Goal: Task Accomplishment & Management: Use online tool/utility

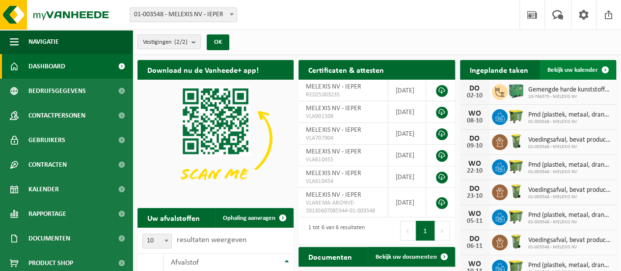
click at [574, 69] on span "Bekijk uw kalender" at bounding box center [573, 70] width 51 height 6
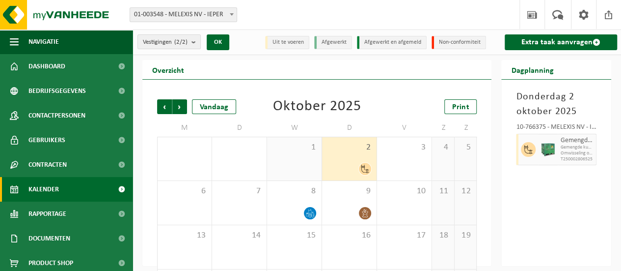
click at [526, 152] on icon at bounding box center [528, 149] width 9 height 9
click at [567, 149] on span "Gemengde kunststoffen (recycleerbaar), inclusief PVC" at bounding box center [576, 147] width 33 height 6
click at [582, 43] on link "Extra taak aanvragen" at bounding box center [561, 42] width 112 height 16
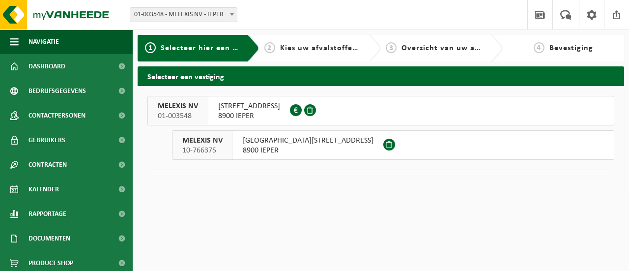
click at [224, 111] on span "8900 IEPER" at bounding box center [249, 116] width 62 height 10
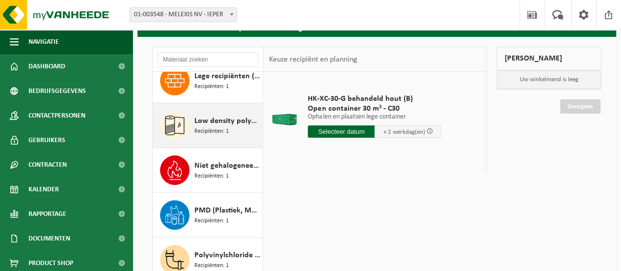
scroll to position [196, 0]
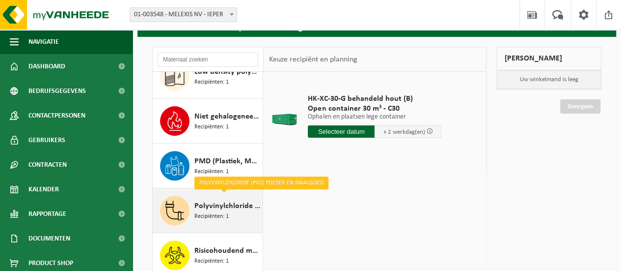
click at [238, 213] on div "Polyvinylchloride (PVC) poeder en maalgoed Recipiënten: 1" at bounding box center [227, 209] width 66 height 29
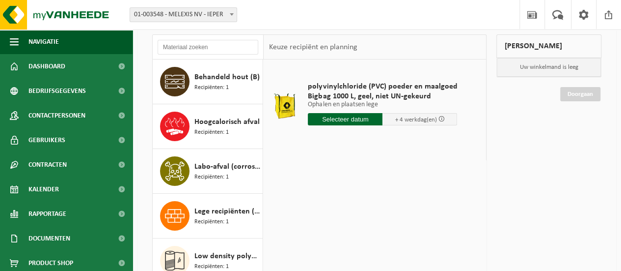
scroll to position [60, 0]
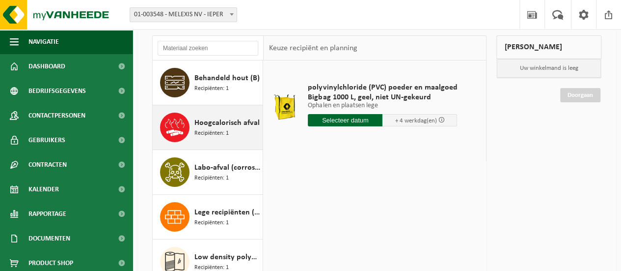
click at [229, 136] on div "Hoogcalorisch afval Recipiënten: 1" at bounding box center [227, 126] width 66 height 29
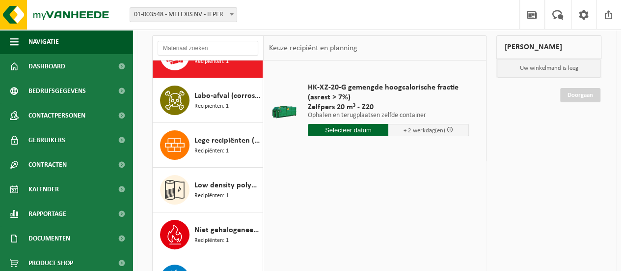
scroll to position [74, 0]
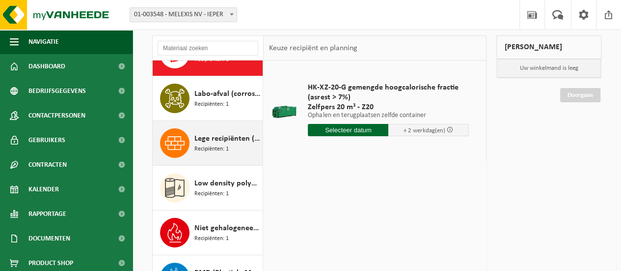
click at [224, 157] on div "Lege recipiënten (product) Recipiënten: 1" at bounding box center [208, 143] width 110 height 44
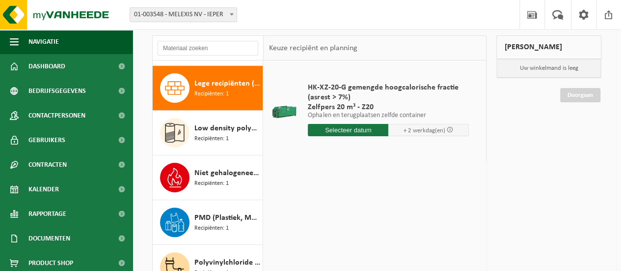
scroll to position [134, 0]
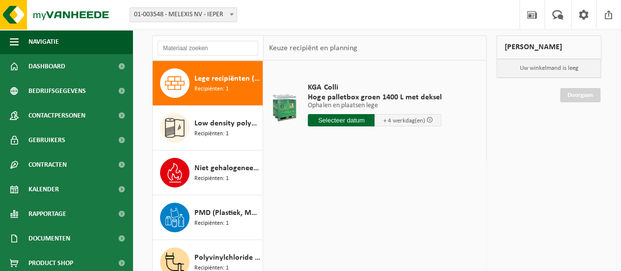
click at [228, 78] on span "Lege recipiënten (product)" at bounding box center [227, 79] width 66 height 12
click at [290, 112] on div at bounding box center [284, 106] width 27 height 39
click at [312, 94] on span "Hoge palletbox groen 1400 L met deksel" at bounding box center [375, 97] width 134 height 10
click at [377, 163] on div "KGA Colli Hoge palletbox groen 1400 L met deksel Ophalen en plaatsen lege Ophal…" at bounding box center [375, 207] width 222 height 295
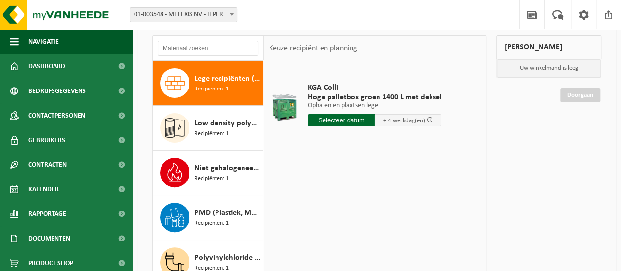
click at [427, 119] on span at bounding box center [429, 119] width 6 height 6
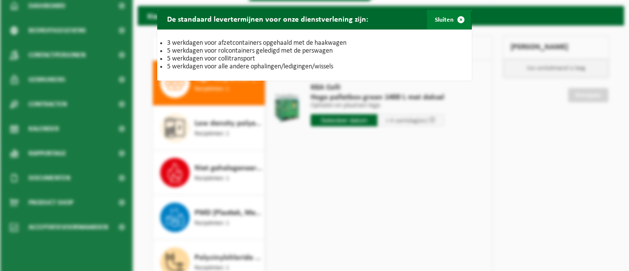
click at [456, 18] on span "button" at bounding box center [461, 20] width 20 height 20
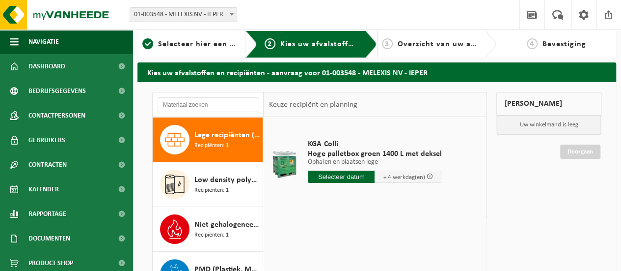
scroll to position [0, 0]
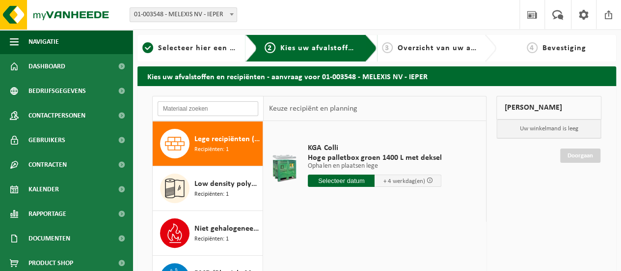
click at [194, 111] on input "text" at bounding box center [208, 108] width 101 height 15
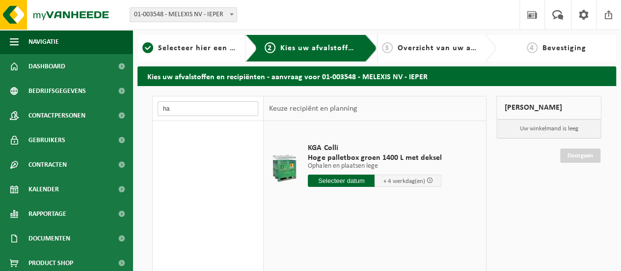
type input "h"
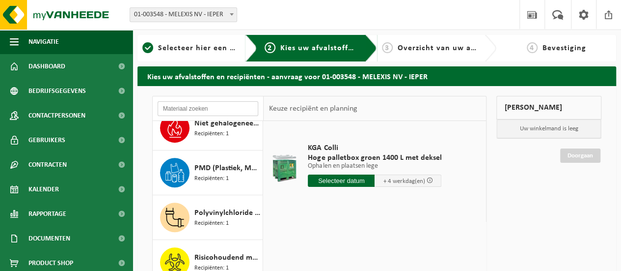
scroll to position [208, 0]
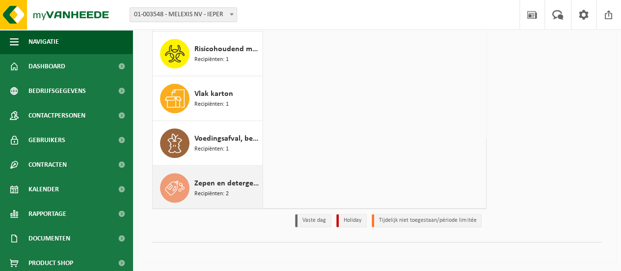
click at [217, 186] on span "Zepen en detergenten, gevaarlijk in kleinverpakking" at bounding box center [227, 183] width 66 height 12
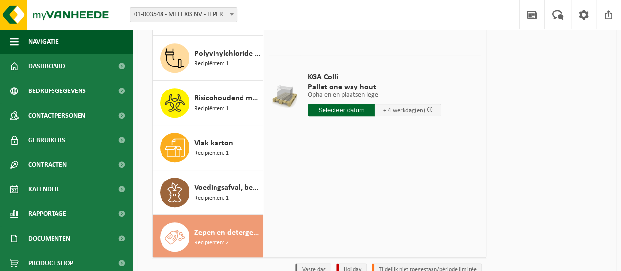
scroll to position [0, 0]
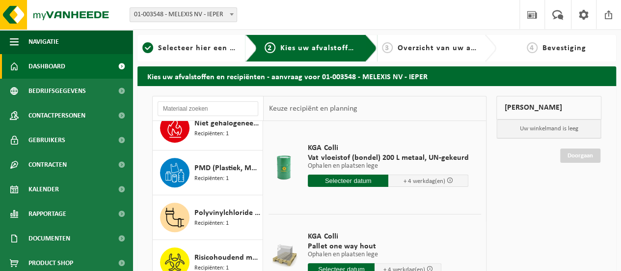
click at [59, 65] on span "Dashboard" at bounding box center [46, 66] width 37 height 25
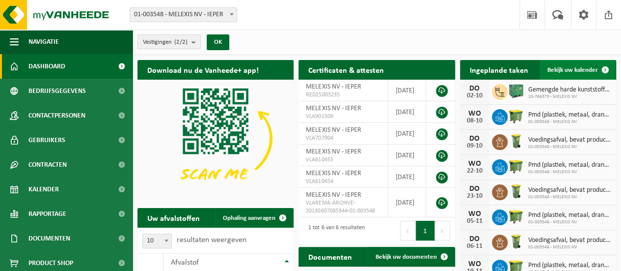
click at [565, 70] on span "Bekijk uw kalender" at bounding box center [573, 70] width 51 height 6
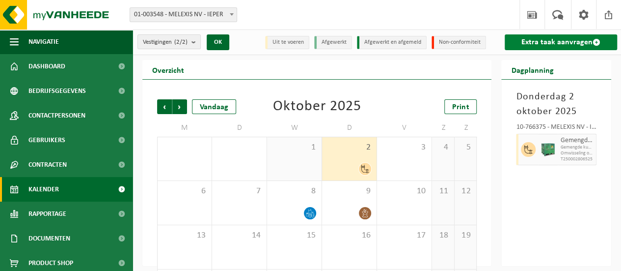
click at [545, 40] on link "Extra taak aanvragen" at bounding box center [561, 42] width 112 height 16
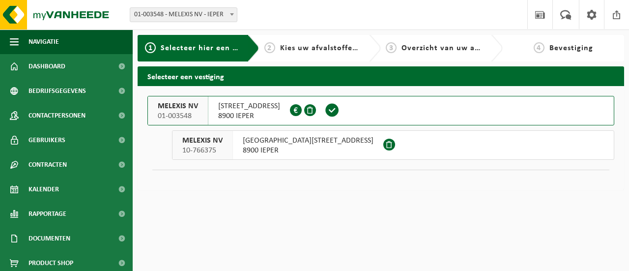
click at [264, 141] on span "[GEOGRAPHIC_DATA][STREET_ADDRESS]" at bounding box center [308, 141] width 131 height 10
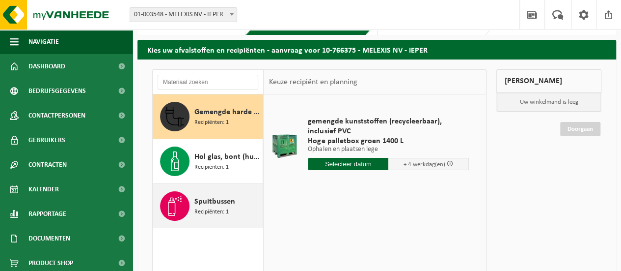
scroll to position [49, 0]
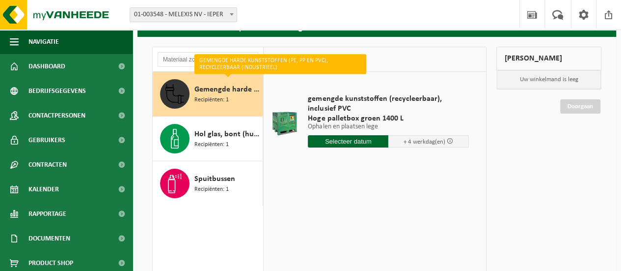
click at [236, 101] on div "Gemengde harde kunststoffen (PE, PP en PVC), recycleerbaar (industrieel) Recipi…" at bounding box center [227, 93] width 66 height 29
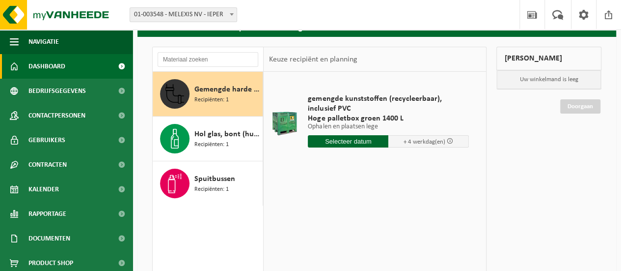
click at [50, 68] on span "Dashboard" at bounding box center [46, 66] width 37 height 25
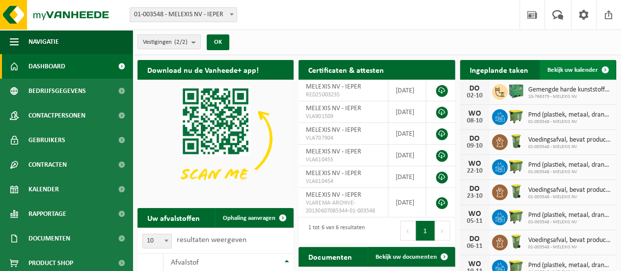
click at [577, 71] on span "Bekijk uw kalender" at bounding box center [573, 70] width 51 height 6
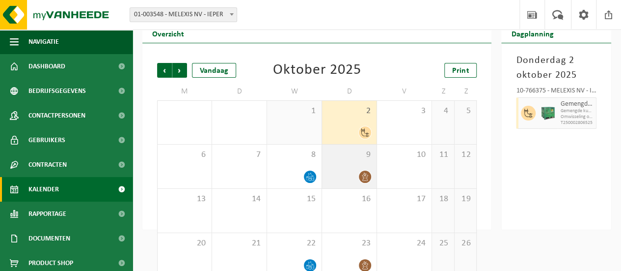
scroll to position [49, 0]
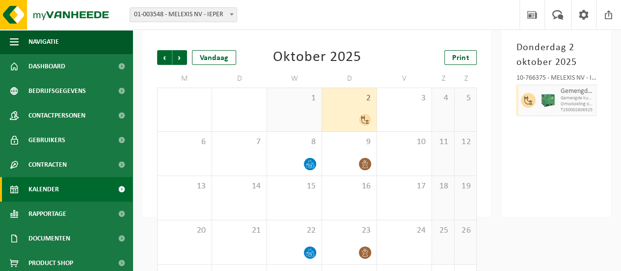
click at [357, 106] on div "2" at bounding box center [349, 109] width 55 height 43
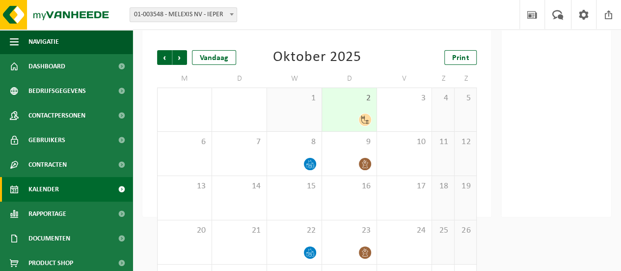
click at [360, 119] on span at bounding box center [365, 119] width 12 height 12
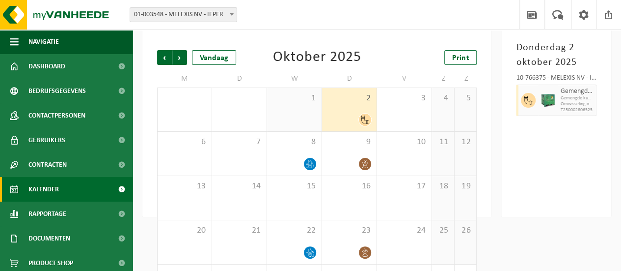
click at [573, 100] on span "Gemengde kunststoffen (recycleerbaar), inclusief PVC" at bounding box center [576, 98] width 33 height 6
click at [566, 107] on span "T250002806525" at bounding box center [576, 110] width 33 height 6
click at [362, 117] on icon at bounding box center [365, 119] width 8 height 8
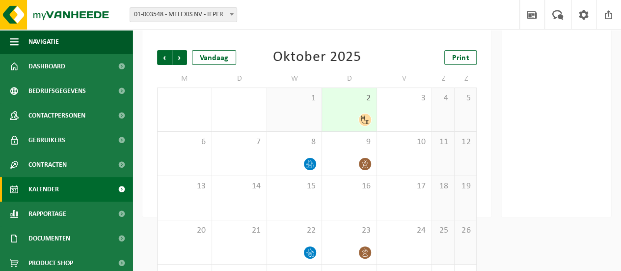
click at [366, 121] on icon at bounding box center [365, 119] width 8 height 8
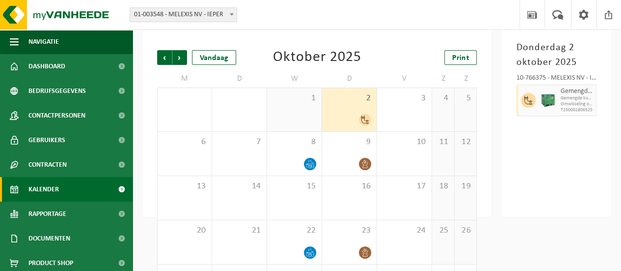
click at [575, 96] on span "Gemengde kunststoffen (recycleerbaar), inclusief PVC" at bounding box center [576, 98] width 33 height 6
click at [566, 106] on span "Omwisseling op aanvraag - op geplande route (incl. verwerking)" at bounding box center [576, 104] width 33 height 6
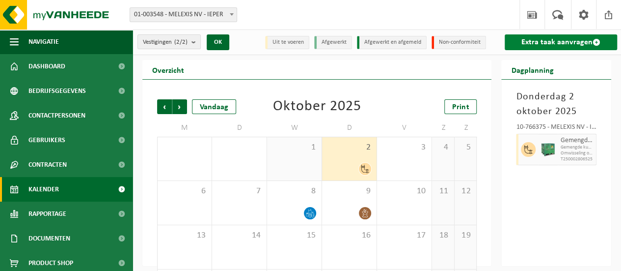
click at [541, 40] on link "Extra taak aanvragen" at bounding box center [561, 42] width 112 height 16
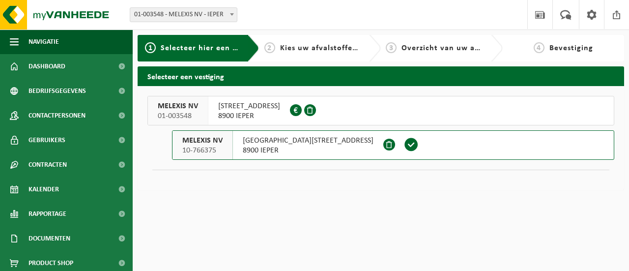
click at [269, 107] on span "[STREET_ADDRESS]" at bounding box center [249, 106] width 62 height 10
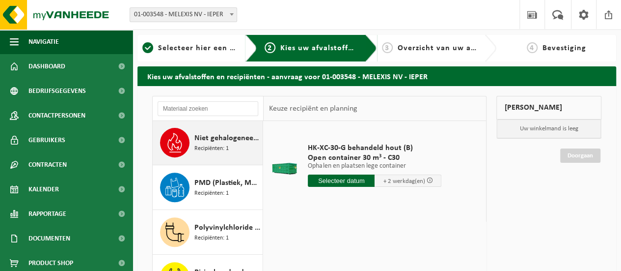
scroll to position [239, 0]
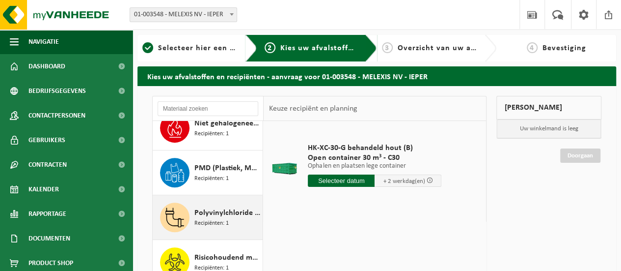
click at [210, 212] on span "Polyvinylchloride (PVC) poeder en maalgoed" at bounding box center [227, 213] width 66 height 12
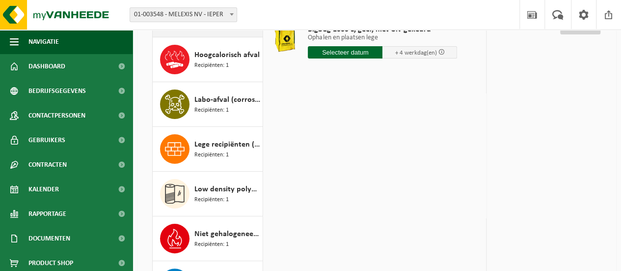
scroll to position [0, 0]
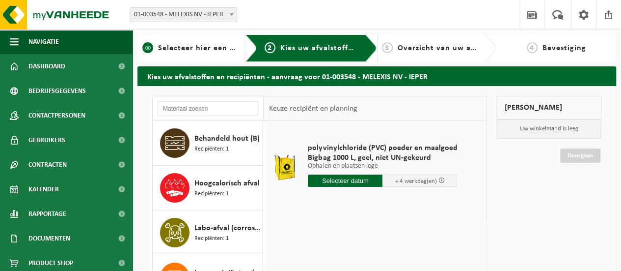
click at [190, 34] on div "1 Selecteer hier een vestiging 2 Kies uw afvalstoffen en recipiënten 3 Overzich…" at bounding box center [310, 237] width 621 height 475
click at [192, 47] on span "Selecteer hier een vestiging" at bounding box center [211, 48] width 106 height 8
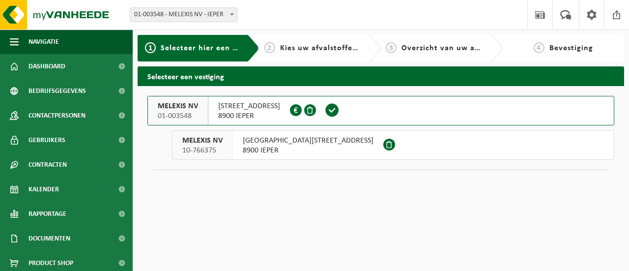
click at [253, 145] on span "8900 IEPER" at bounding box center [308, 150] width 131 height 10
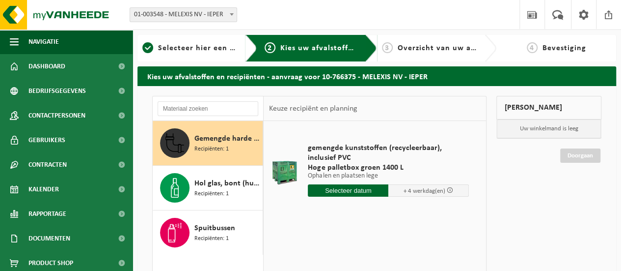
click at [309, 231] on div "gemengde kunststoffen (recycleerbaar), inclusief PVC Hoge palletbox groen 1400 …" at bounding box center [375, 268] width 222 height 295
click at [206, 46] on span "Selecteer hier een vestiging" at bounding box center [211, 48] width 106 height 8
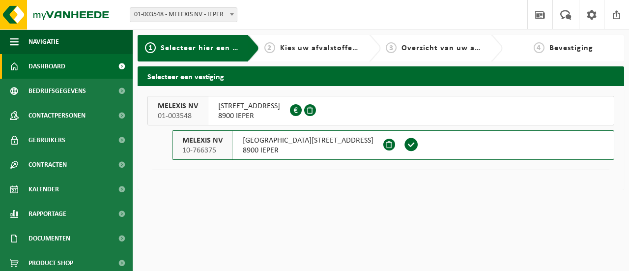
click at [52, 64] on span "Dashboard" at bounding box center [46, 66] width 37 height 25
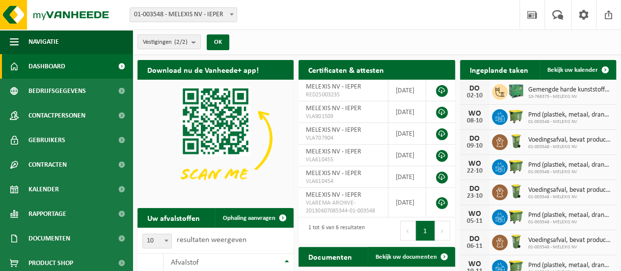
click at [568, 94] on span "10-766375 - MELEXIS NV" at bounding box center [569, 97] width 83 height 6
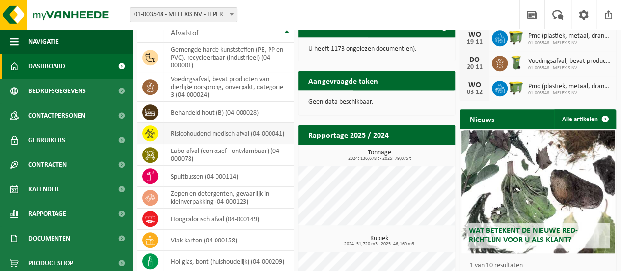
scroll to position [278, 0]
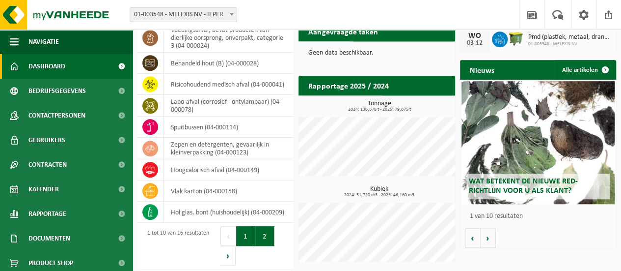
click at [268, 238] on button "2" at bounding box center [264, 236] width 19 height 20
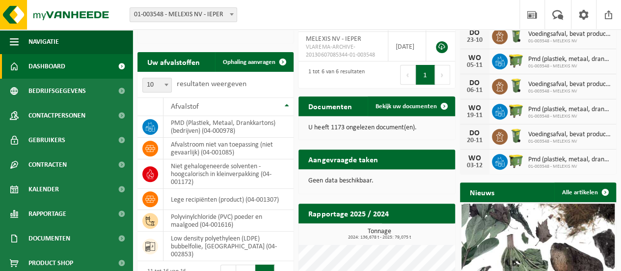
scroll to position [180, 0]
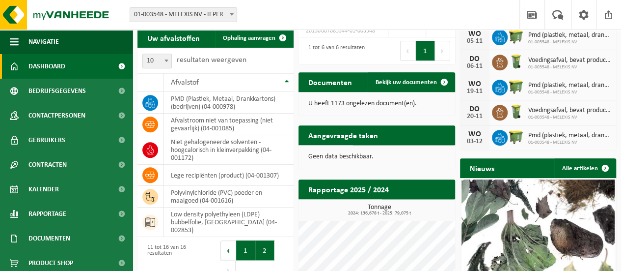
click at [246, 240] on button "1" at bounding box center [245, 250] width 19 height 20
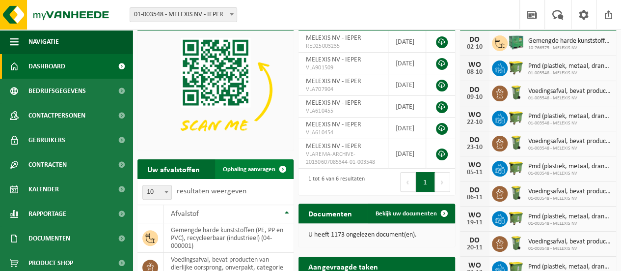
scroll to position [0, 0]
